Goal: Task Accomplishment & Management: Use online tool/utility

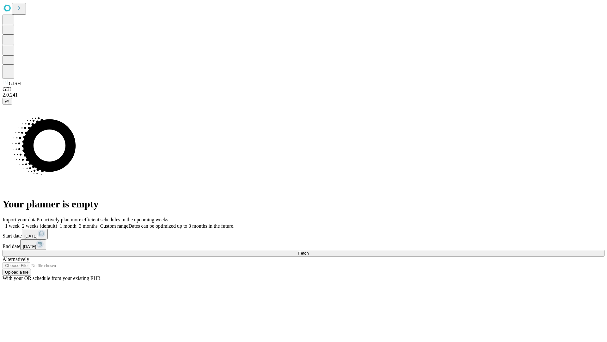
click at [309, 250] on span "Fetch" at bounding box center [303, 252] width 10 height 5
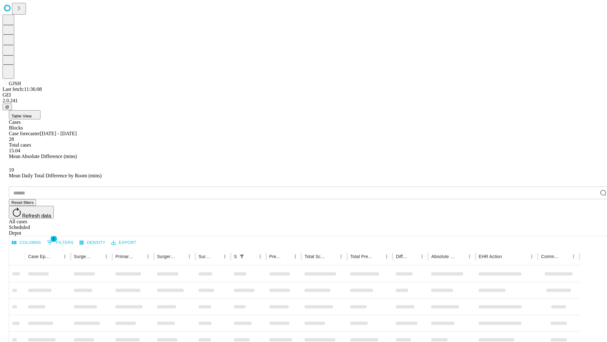
click at [591, 230] on div "Depot" at bounding box center [310, 233] width 602 height 6
